Goal: Task Accomplishment & Management: Use online tool/utility

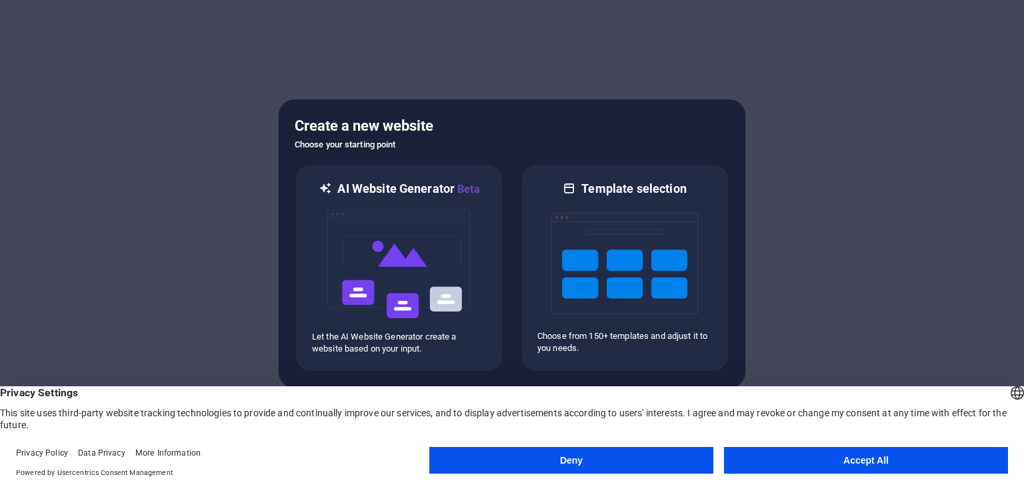
click at [807, 460] on button "Accept All" at bounding box center [866, 460] width 284 height 27
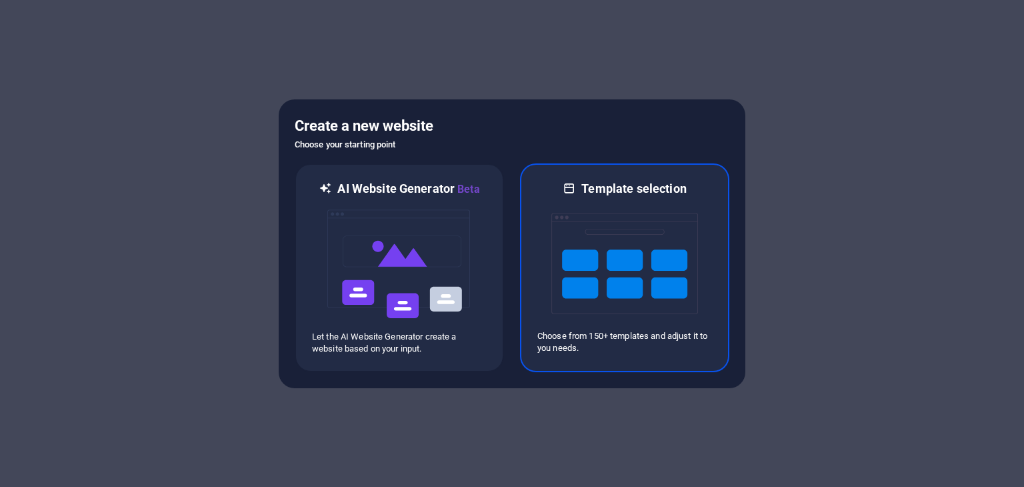
click at [633, 241] on img at bounding box center [624, 263] width 147 height 133
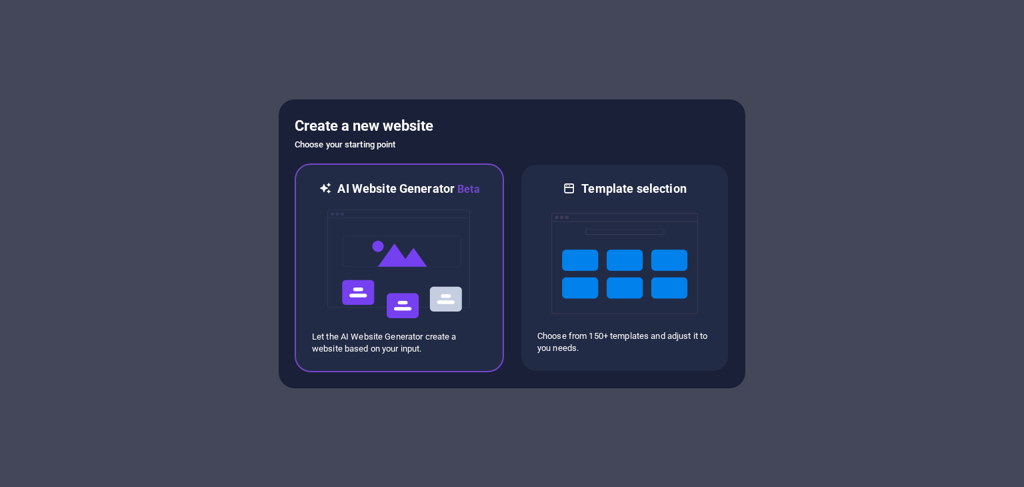
click at [346, 218] on img at bounding box center [399, 263] width 147 height 133
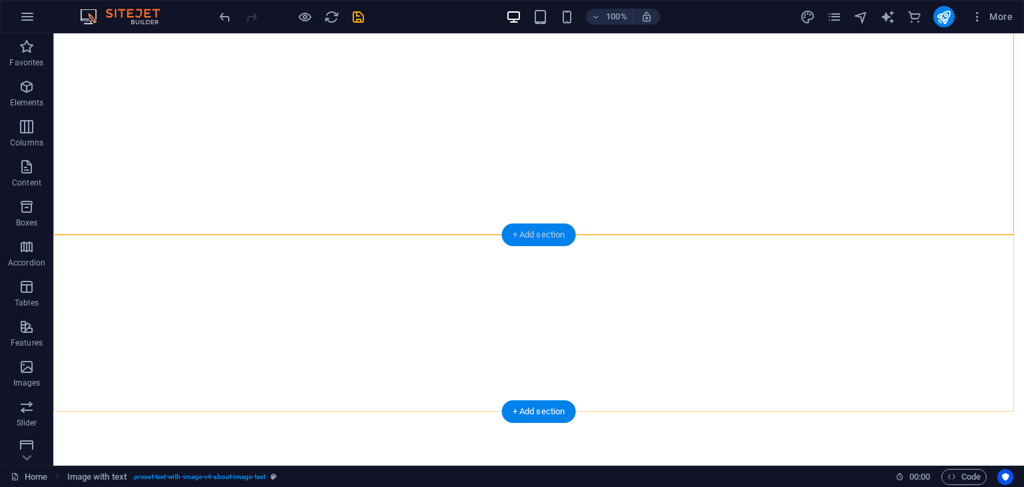
click at [536, 235] on div "+ Add section" at bounding box center [539, 234] width 74 height 23
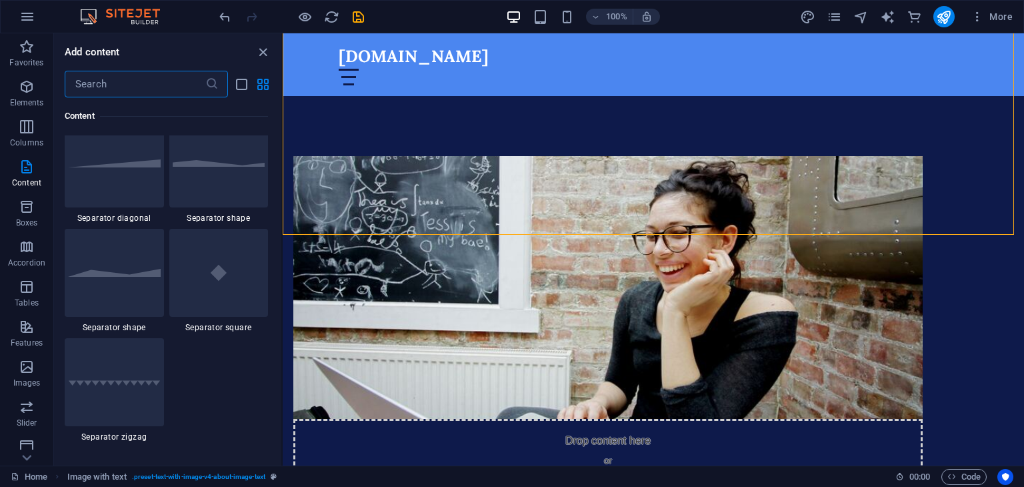
scroll to position [2332, 0]
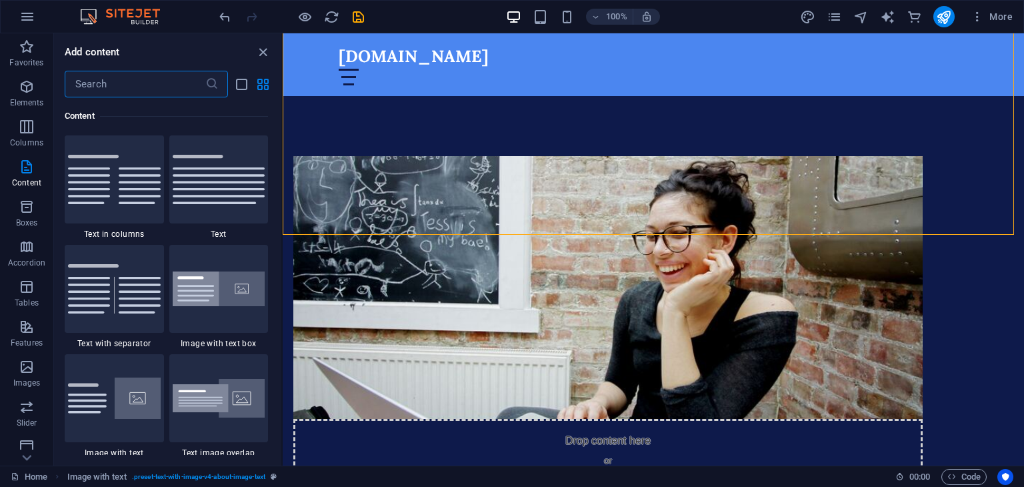
click at [116, 89] on input "text" at bounding box center [135, 84] width 141 height 27
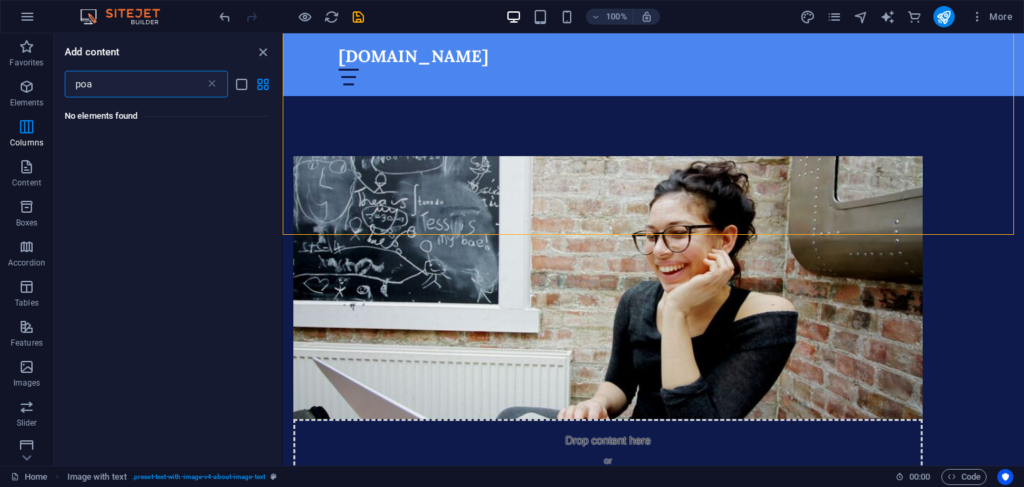
scroll to position [0, 0]
type input "p"
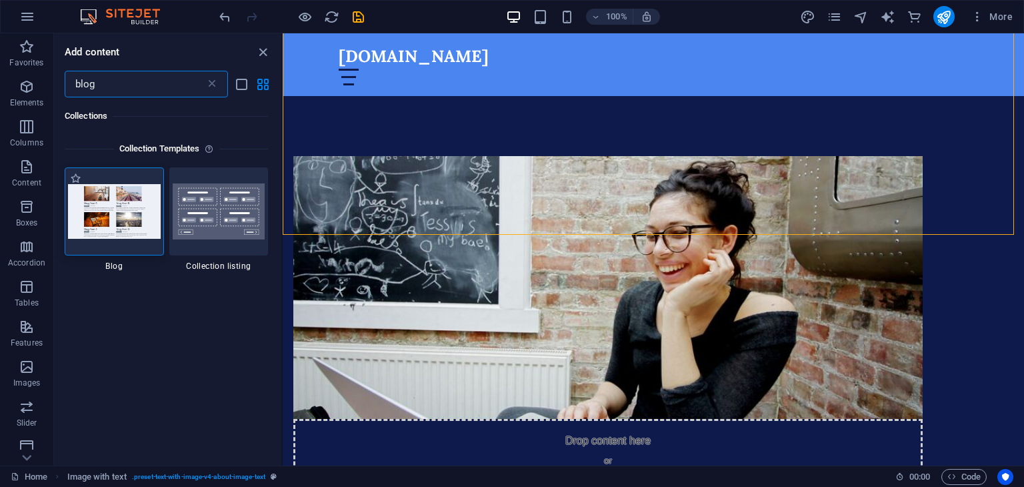
type input "blog"
click at [96, 229] on img at bounding box center [114, 211] width 93 height 54
click at [659, 234] on div "+ Add section" at bounding box center [654, 234] width 74 height 23
click at [128, 214] on img at bounding box center [114, 211] width 93 height 54
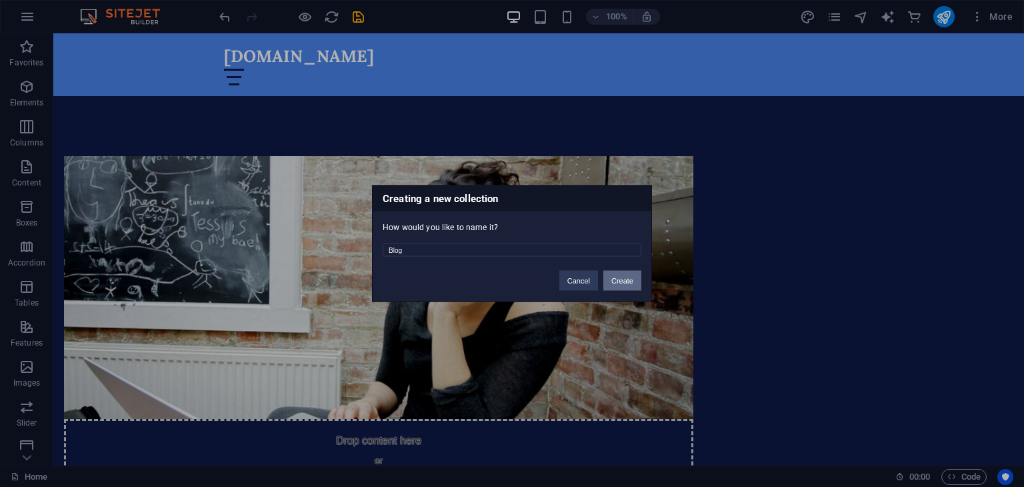
click at [613, 281] on button "Create" at bounding box center [622, 281] width 38 height 20
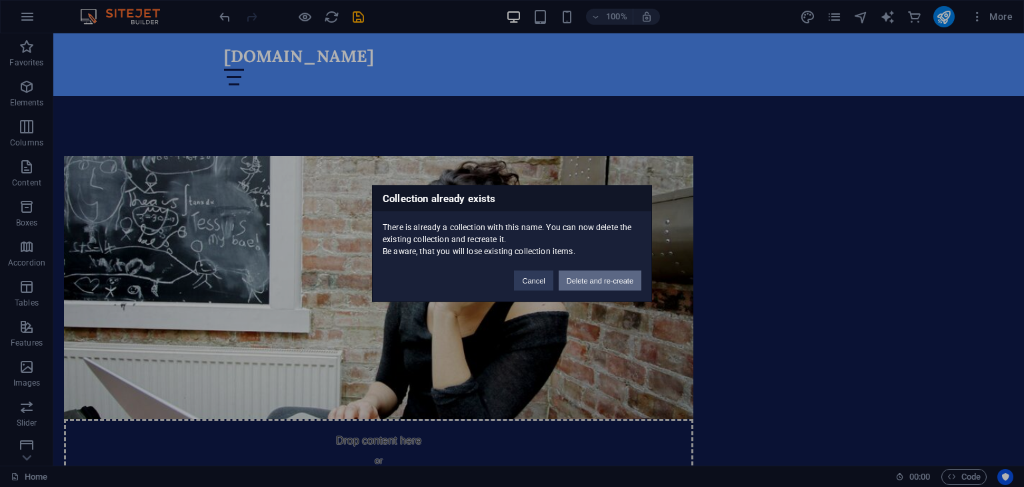
click at [587, 285] on button "Delete and re-create" at bounding box center [600, 281] width 83 height 20
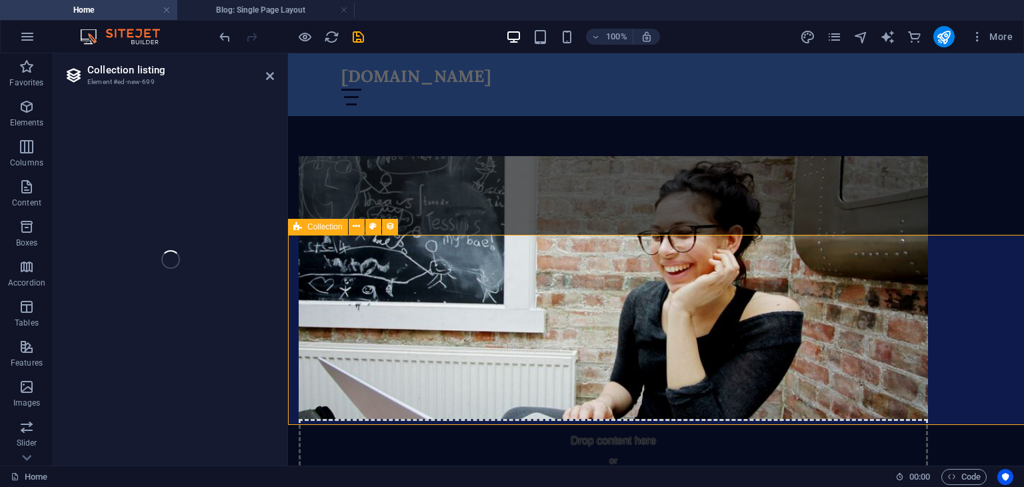
select select
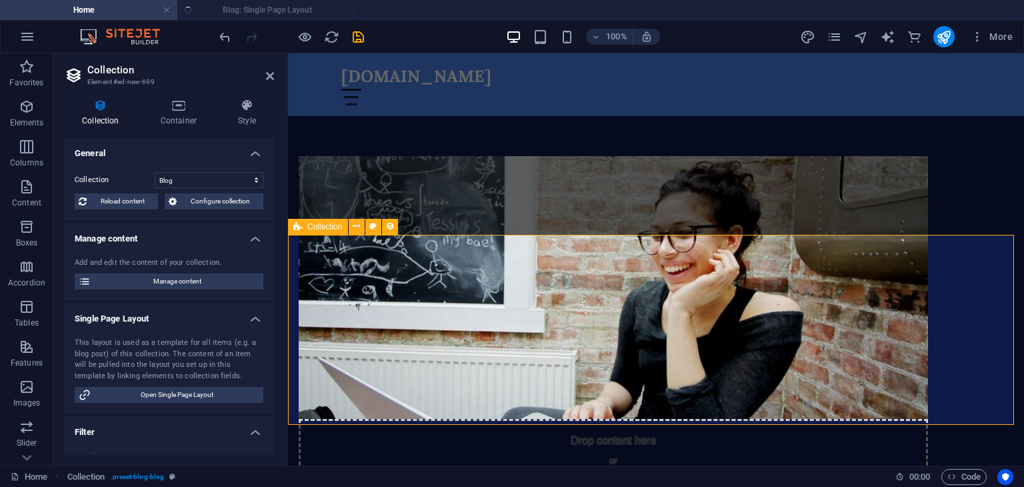
select select "columns.publishing_date_DESC"
select select "columns.status"
select select "columns.publishing_date"
select select "past"
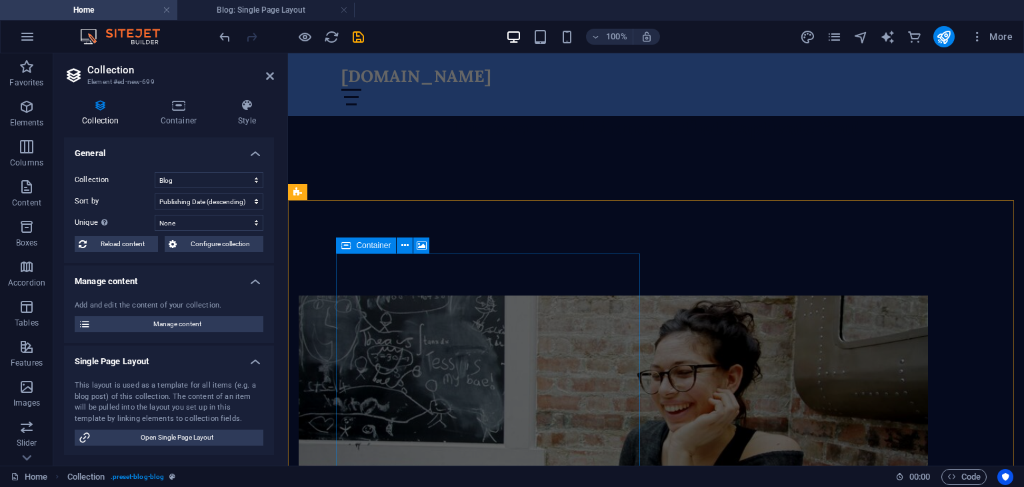
scroll to position [200, 0]
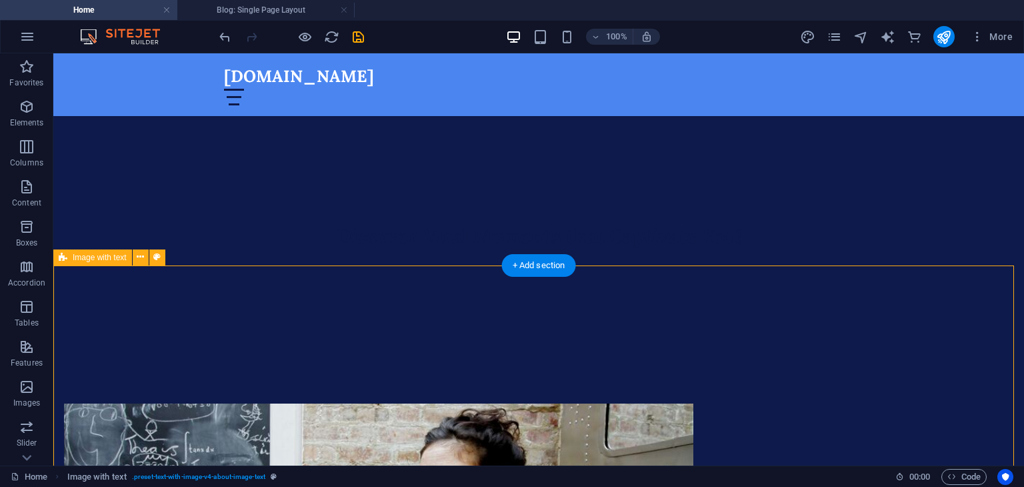
scroll to position [400, 0]
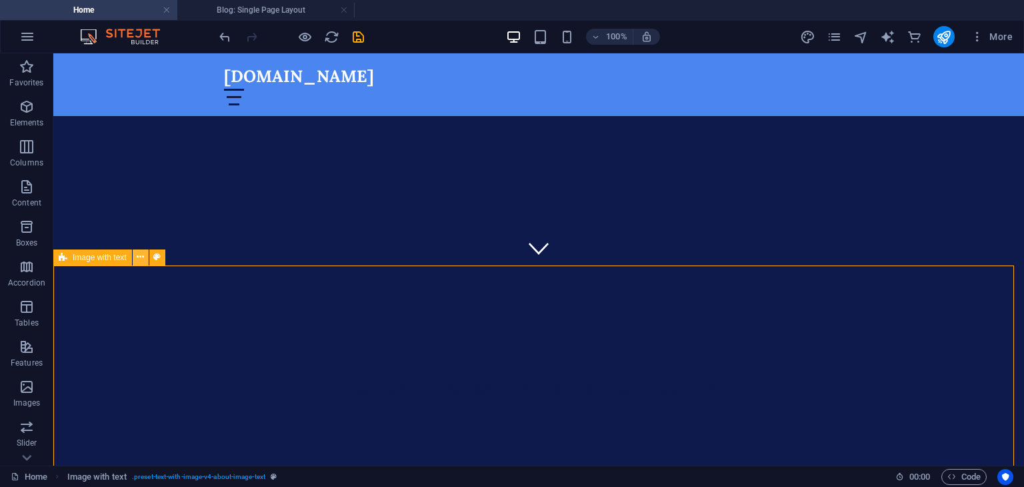
click at [145, 254] on button at bounding box center [141, 257] width 16 height 16
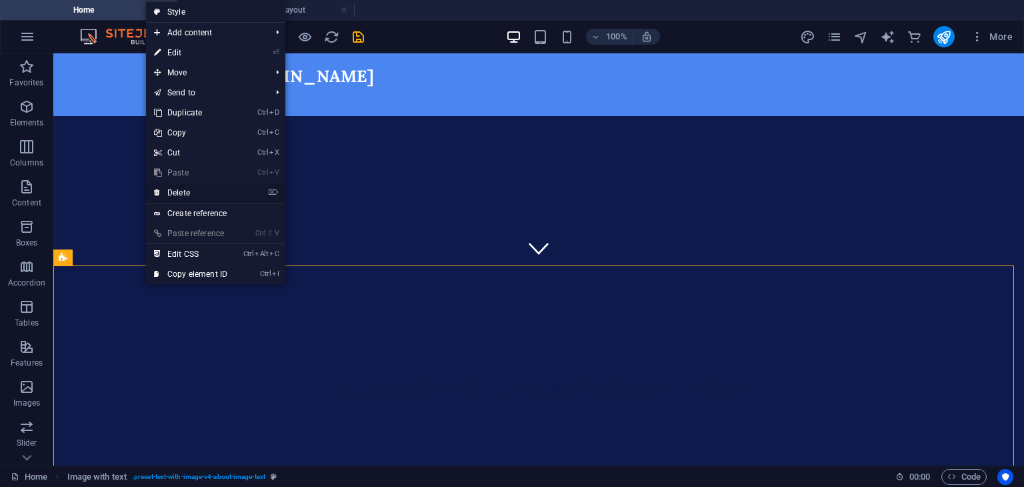
click at [181, 191] on link "⌦ Delete" at bounding box center [190, 193] width 89 height 20
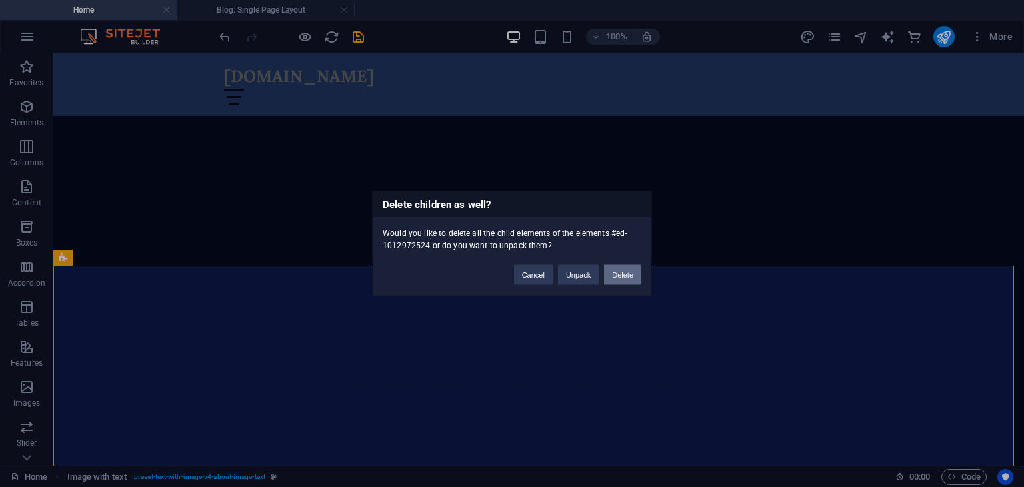
click at [628, 273] on button "Delete" at bounding box center [622, 275] width 37 height 20
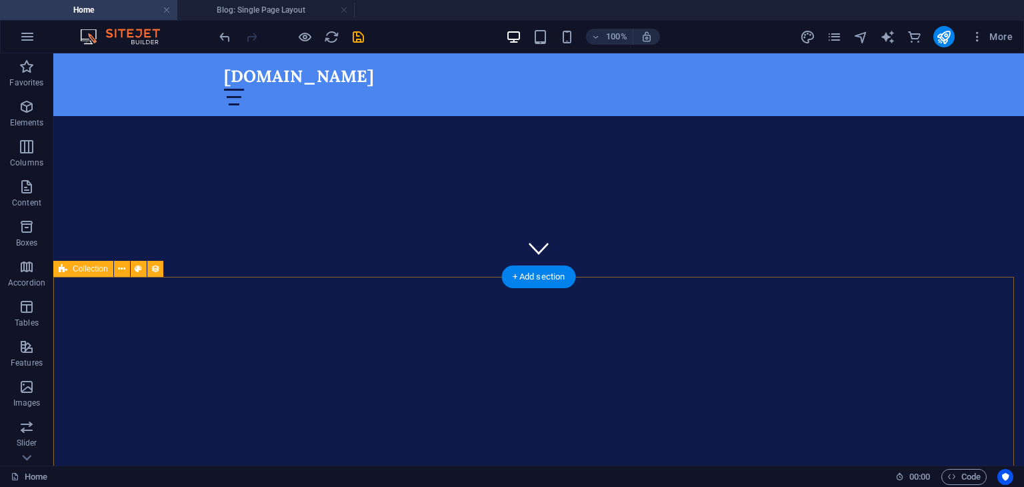
scroll to position [0, 0]
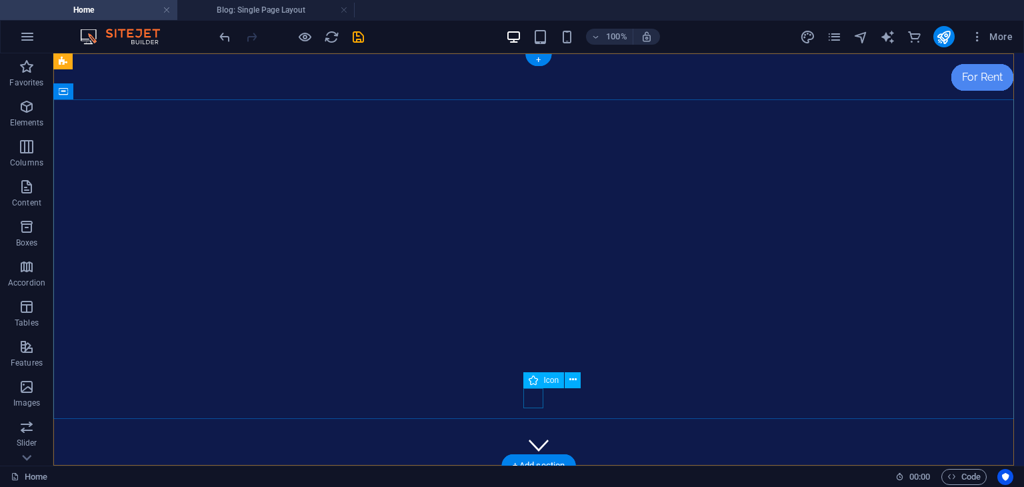
click at [531, 435] on figure at bounding box center [539, 445] width 20 height 20
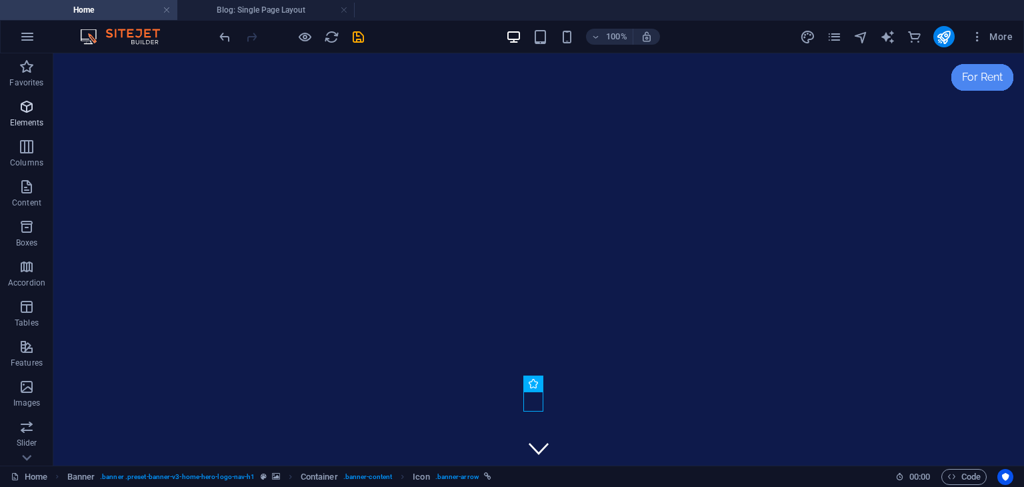
click at [17, 115] on span "Elements" at bounding box center [26, 115] width 53 height 32
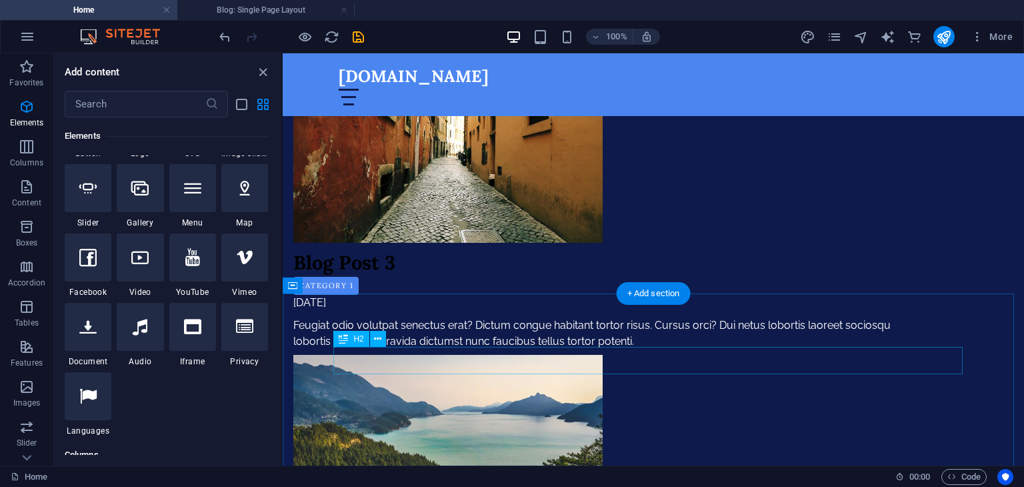
scroll to position [1800, 0]
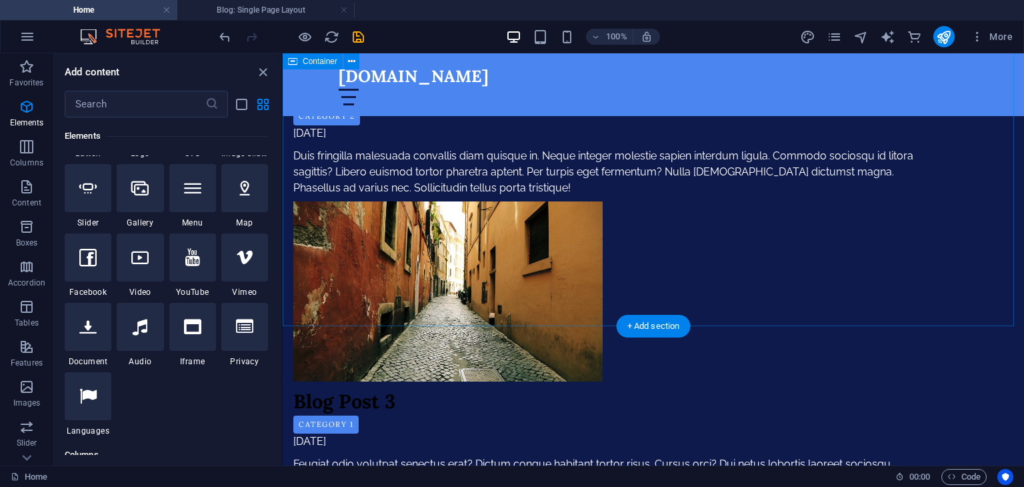
scroll to position [1400, 0]
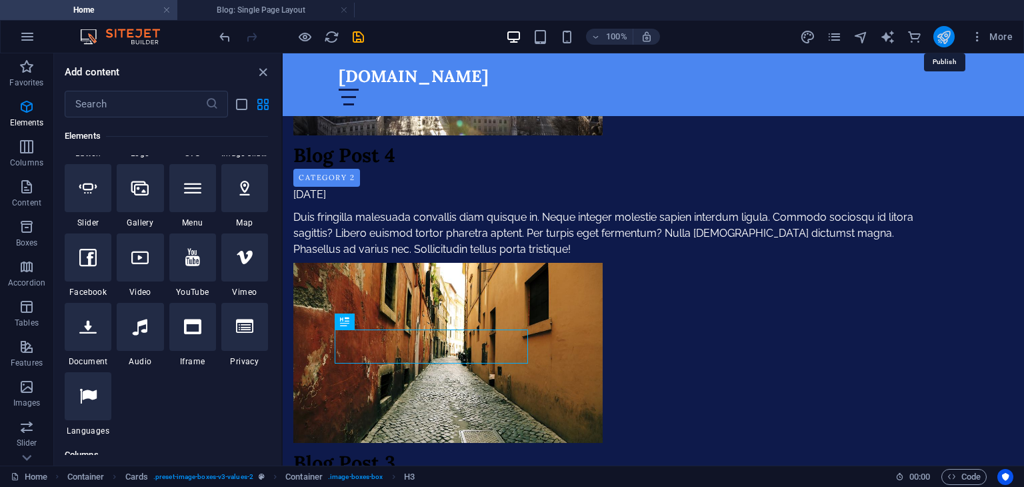
click at [940, 39] on icon "publish" at bounding box center [943, 36] width 15 height 15
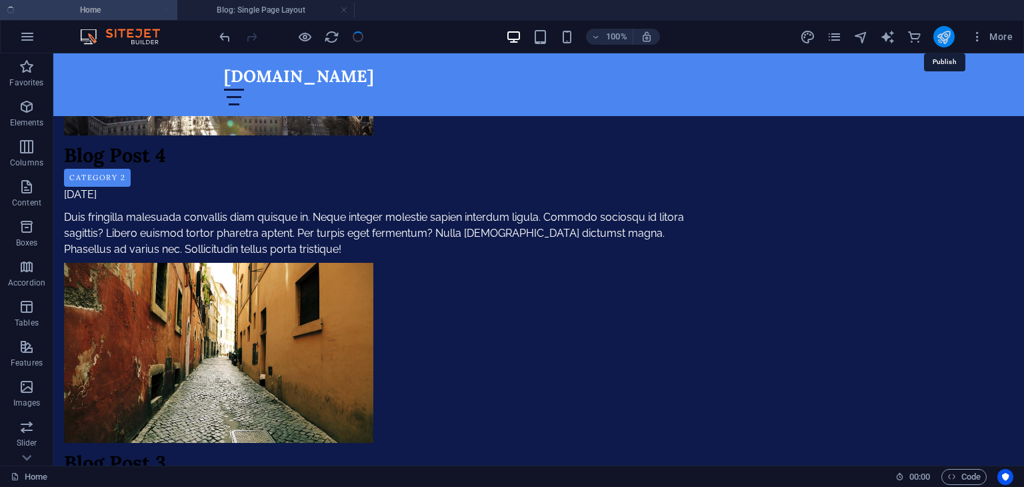
click at [940, 39] on icon "publish" at bounding box center [943, 36] width 15 height 15
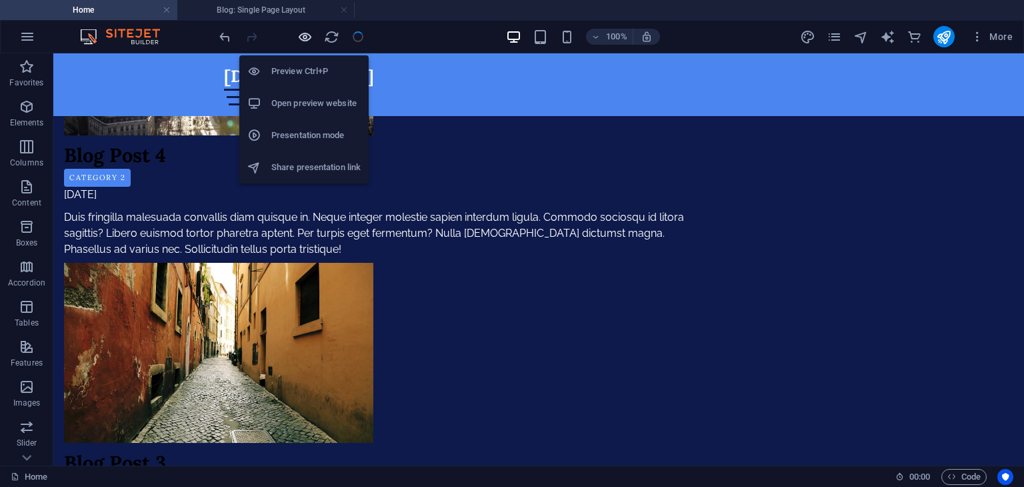
click at [300, 31] on icon "button" at bounding box center [304, 36] width 15 height 15
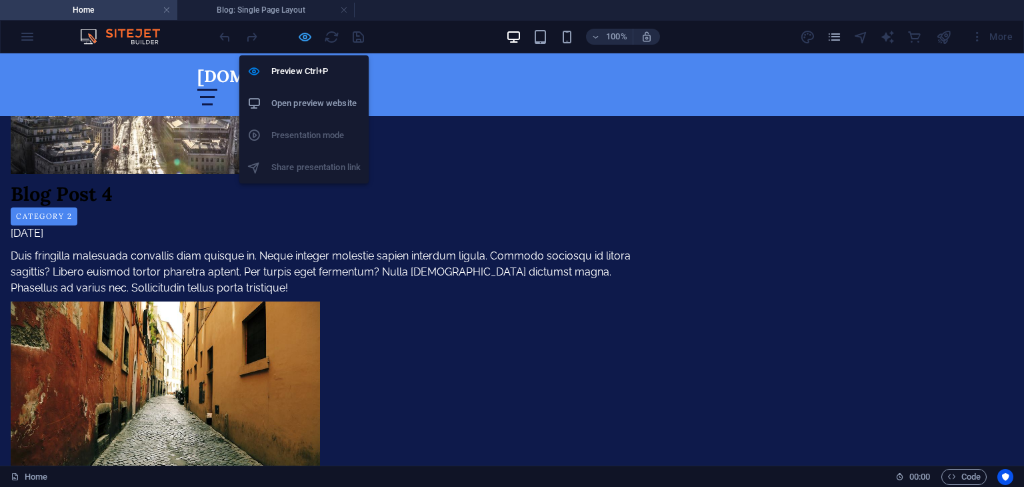
click at [300, 31] on icon "button" at bounding box center [304, 36] width 15 height 15
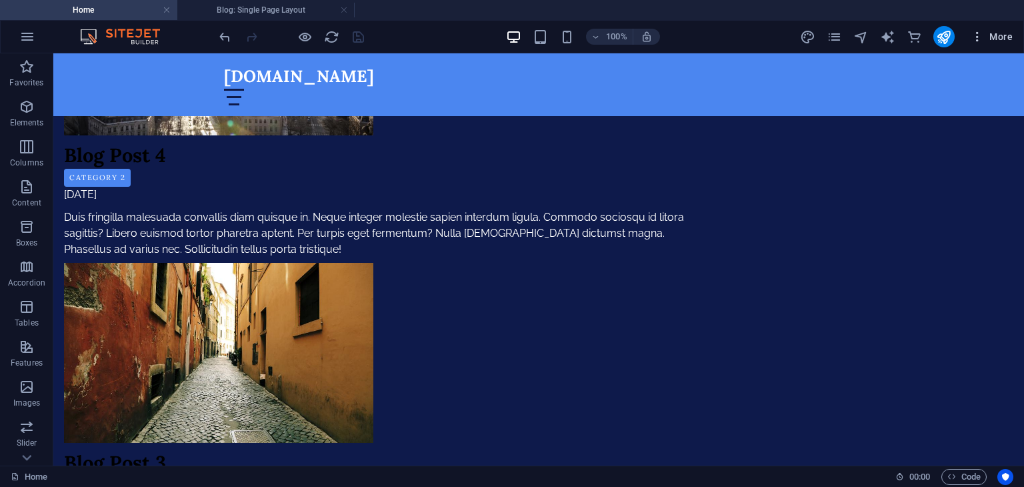
click at [1003, 38] on span "More" at bounding box center [991, 36] width 42 height 13
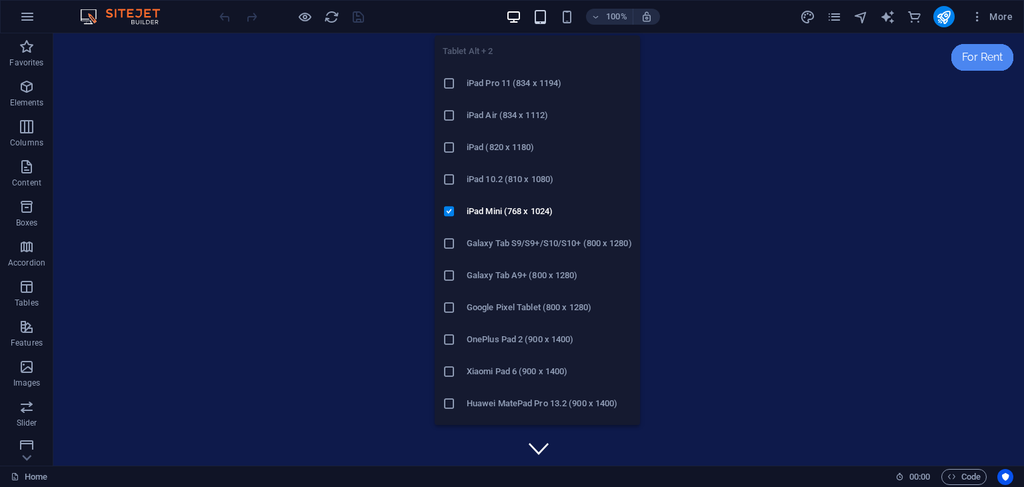
click at [541, 14] on icon "button" at bounding box center [540, 16] width 15 height 15
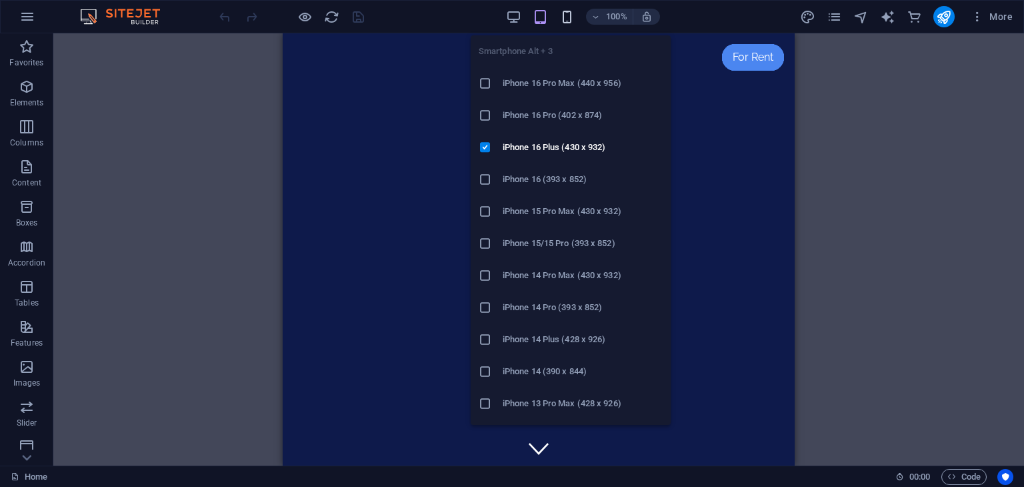
click at [567, 22] on icon "button" at bounding box center [566, 16] width 15 height 15
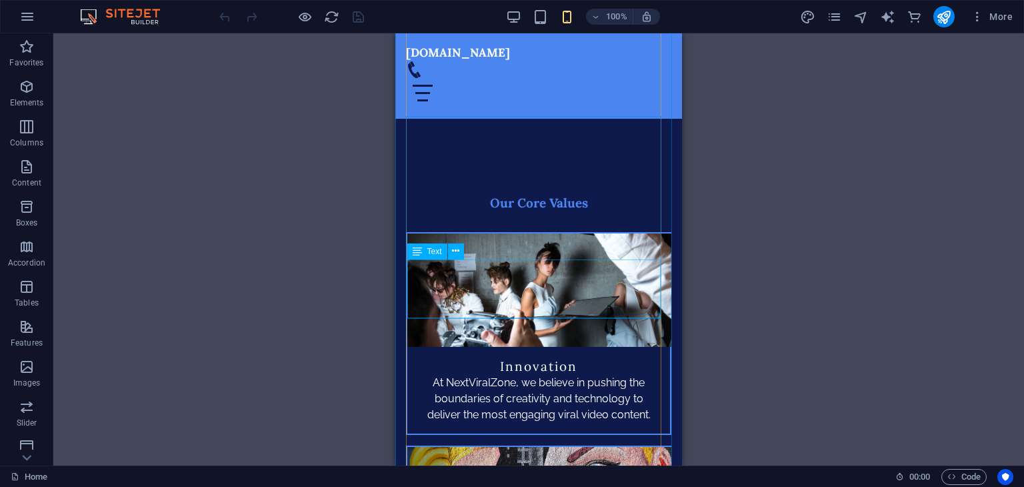
scroll to position [3799, 0]
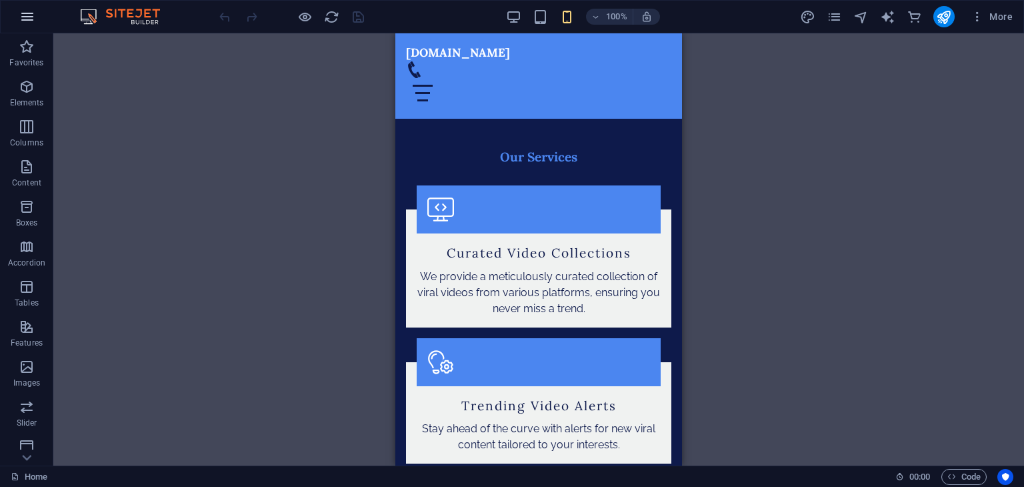
click at [24, 7] on button "button" at bounding box center [27, 17] width 32 height 32
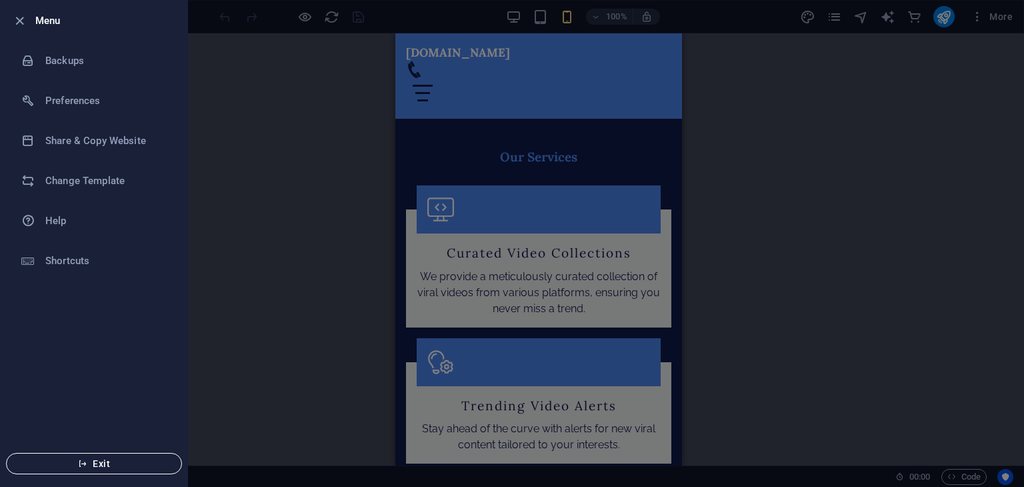
click at [100, 467] on span "Exit" at bounding box center [93, 463] width 153 height 11
